Goal: Task Accomplishment & Management: Complete application form

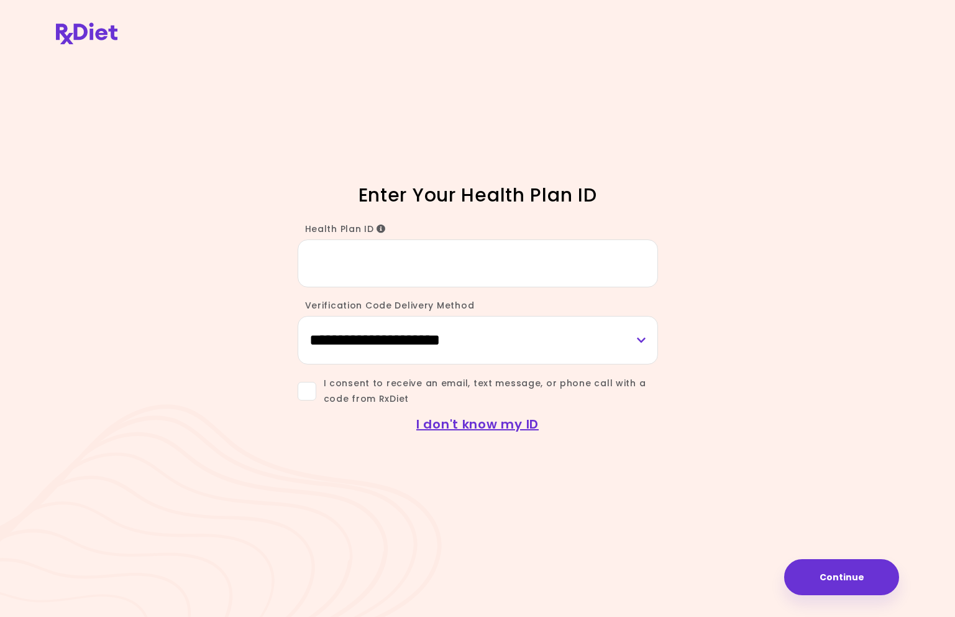
click at [47, 29] on header at bounding box center [477, 33] width 955 height 67
click at [68, 35] on img at bounding box center [87, 33] width 62 height 22
click at [85, 34] on img at bounding box center [87, 33] width 62 height 22
click at [379, 228] on icon "Info" at bounding box center [381, 228] width 9 height 9
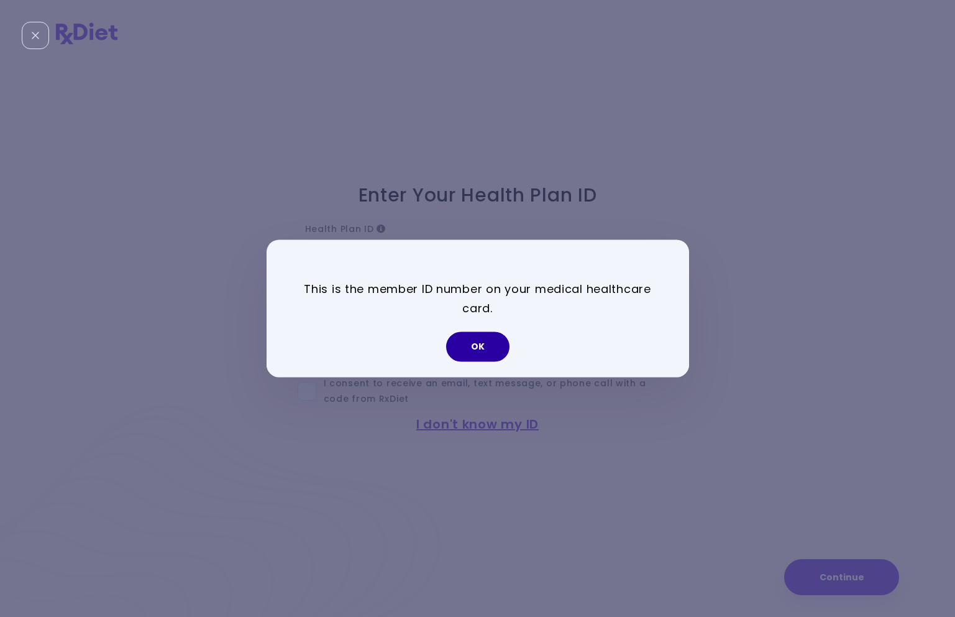
click at [495, 349] on button "OK" at bounding box center [477, 347] width 63 height 30
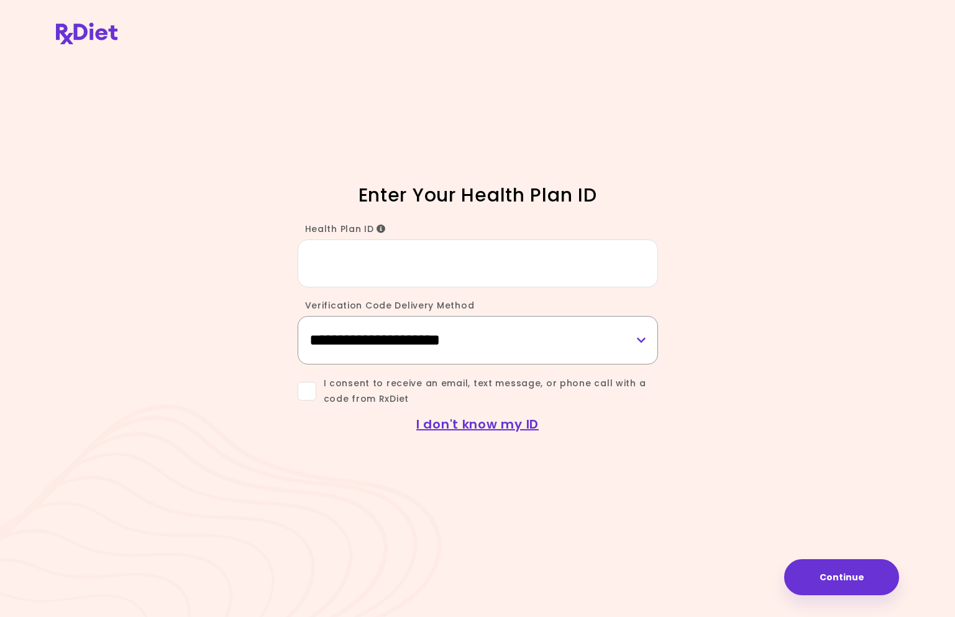
click at [441, 346] on select "**********" at bounding box center [478, 340] width 361 height 48
click at [443, 345] on select "**********" at bounding box center [478, 340] width 361 height 48
click at [388, 223] on div "Health Plan ID" at bounding box center [478, 252] width 361 height 69
click at [381, 225] on icon "Info" at bounding box center [381, 228] width 9 height 9
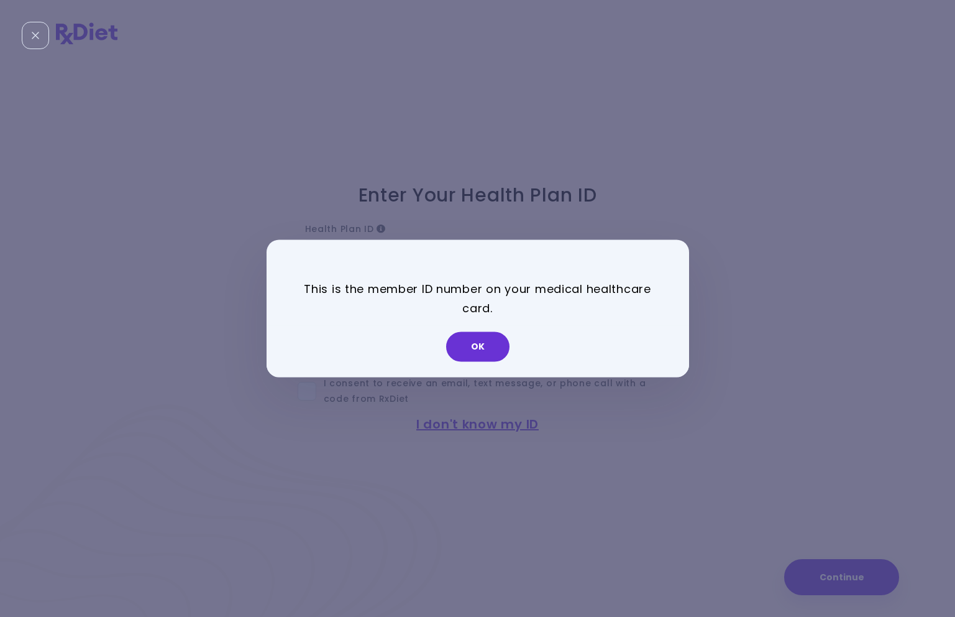
click at [403, 291] on p "This is the member ID number on your medical healthcare card." at bounding box center [478, 299] width 361 height 38
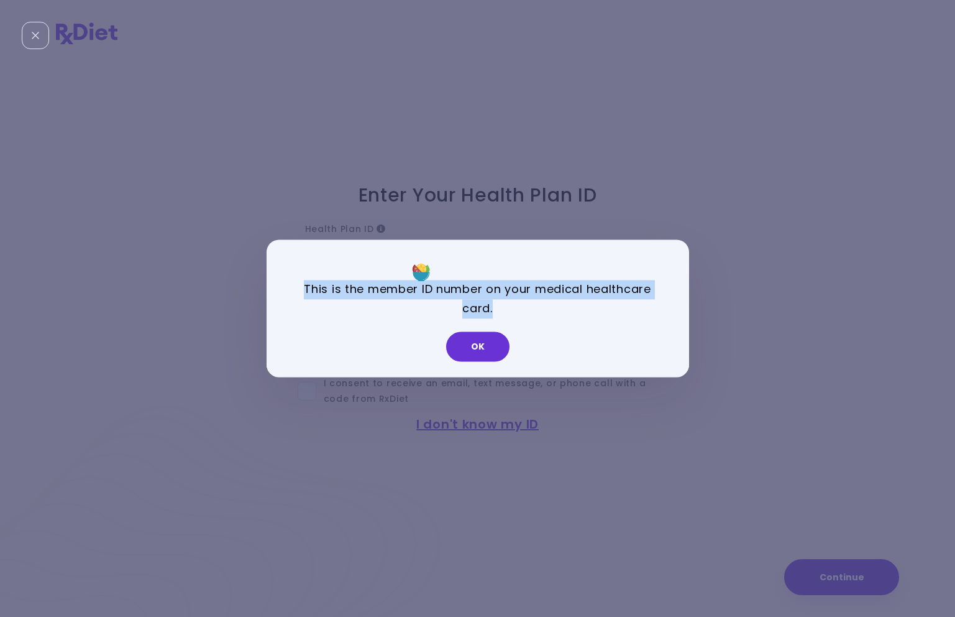
click at [403, 291] on p "This is the member ID number on your medical healthcare card." at bounding box center [478, 299] width 361 height 38
click at [382, 290] on p "This is the member ID number on your medical healthcare card." at bounding box center [478, 299] width 361 height 38
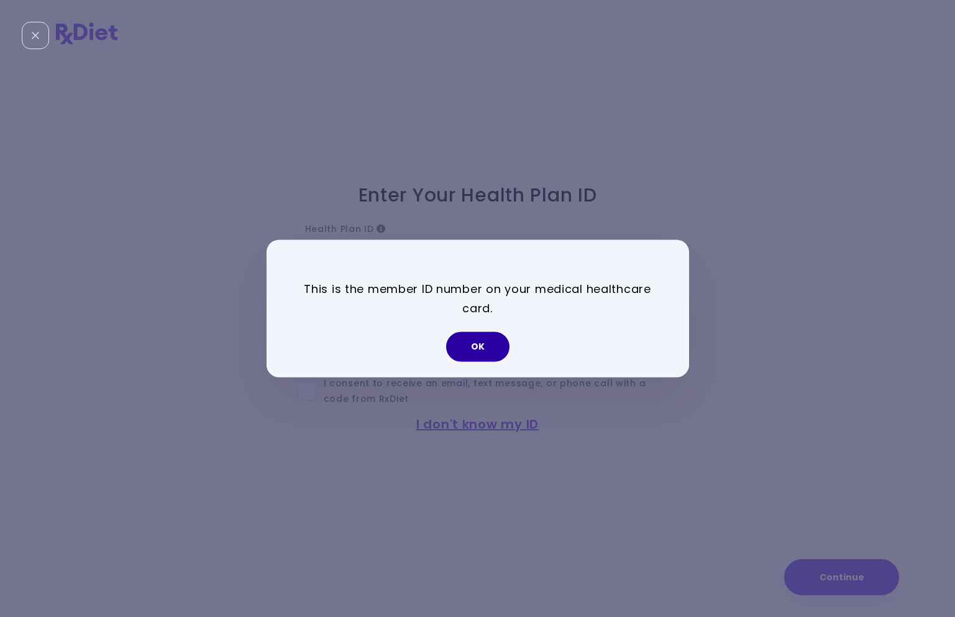
click at [467, 343] on button "OK" at bounding box center [477, 347] width 63 height 30
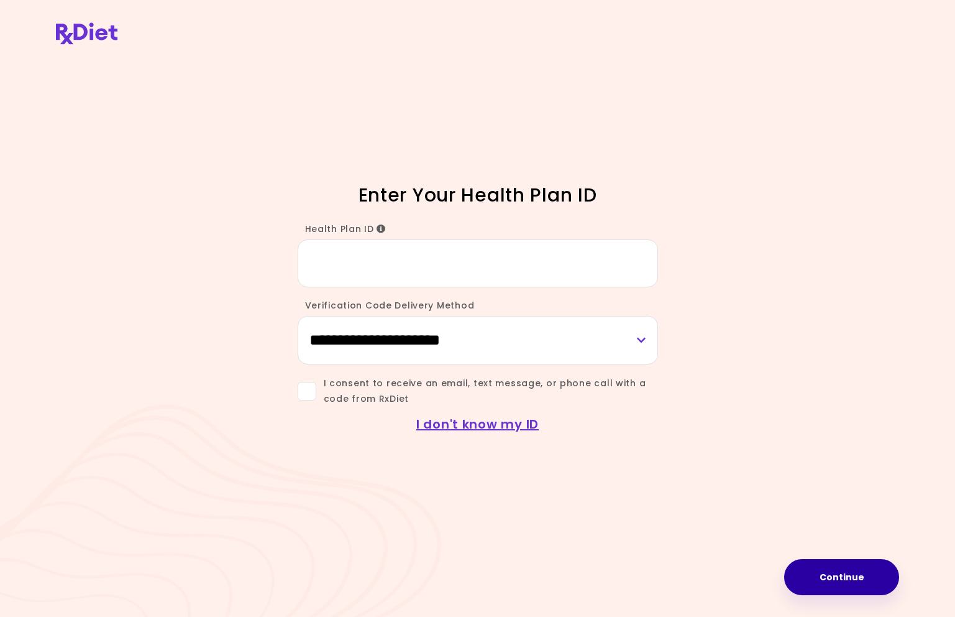
click at [819, 589] on button "Continue" at bounding box center [842, 577] width 115 height 36
